Goal: Download file/media

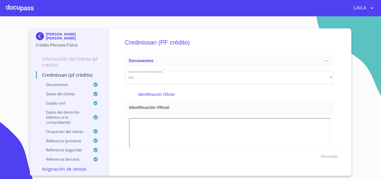
click at [40, 38] on img at bounding box center [41, 36] width 10 height 8
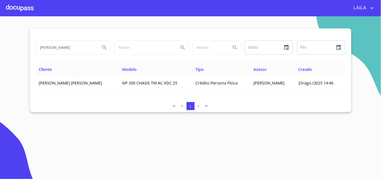
click at [71, 50] on input "[PERSON_NAME]" at bounding box center [66, 48] width 60 height 14
type input "[PERSON_NAME]"
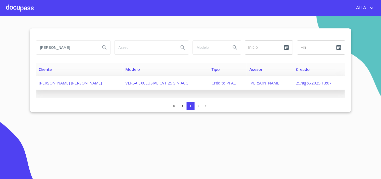
click at [63, 79] on td "[PERSON_NAME] [PERSON_NAME]" at bounding box center [79, 83] width 87 height 14
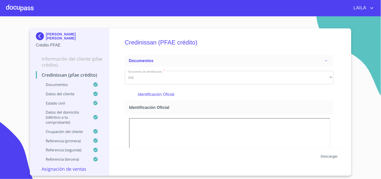
click at [328, 157] on span "Descargar" at bounding box center [329, 156] width 17 height 6
click at [45, 40] on div "[PERSON_NAME] [PERSON_NAME]" at bounding box center [70, 37] width 68 height 10
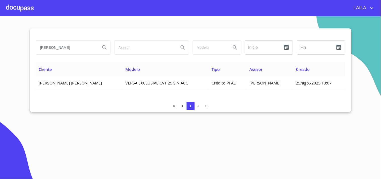
click at [67, 48] on input "[PERSON_NAME]" at bounding box center [66, 48] width 60 height 14
type input "[PERSON_NAME]"
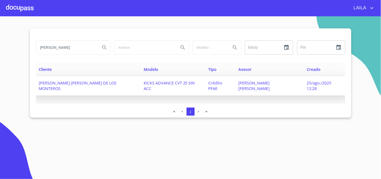
click at [60, 87] on span "[PERSON_NAME] [PERSON_NAME] DE LOS MONTEROS" at bounding box center [78, 85] width 78 height 11
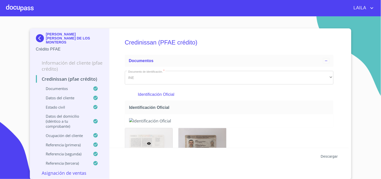
click at [326, 156] on span "Descargar" at bounding box center [329, 156] width 17 height 6
click at [39, 36] on img at bounding box center [41, 38] width 10 height 8
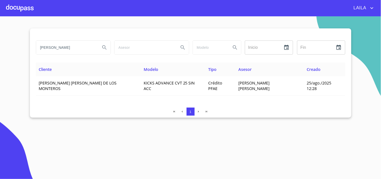
click at [66, 44] on input "[PERSON_NAME]" at bounding box center [66, 48] width 60 height 14
click at [67, 44] on input "[PERSON_NAME]" at bounding box center [66, 48] width 60 height 14
type input "[PERSON_NAME]"
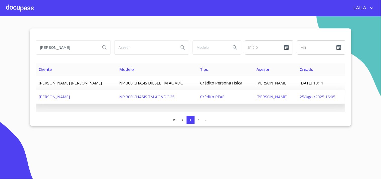
click at [70, 98] on span "[PERSON_NAME]" at bounding box center [54, 97] width 31 height 6
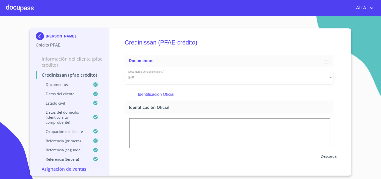
click at [335, 157] on span "Descargar" at bounding box center [329, 156] width 17 height 6
